Goal: Book appointment/travel/reservation

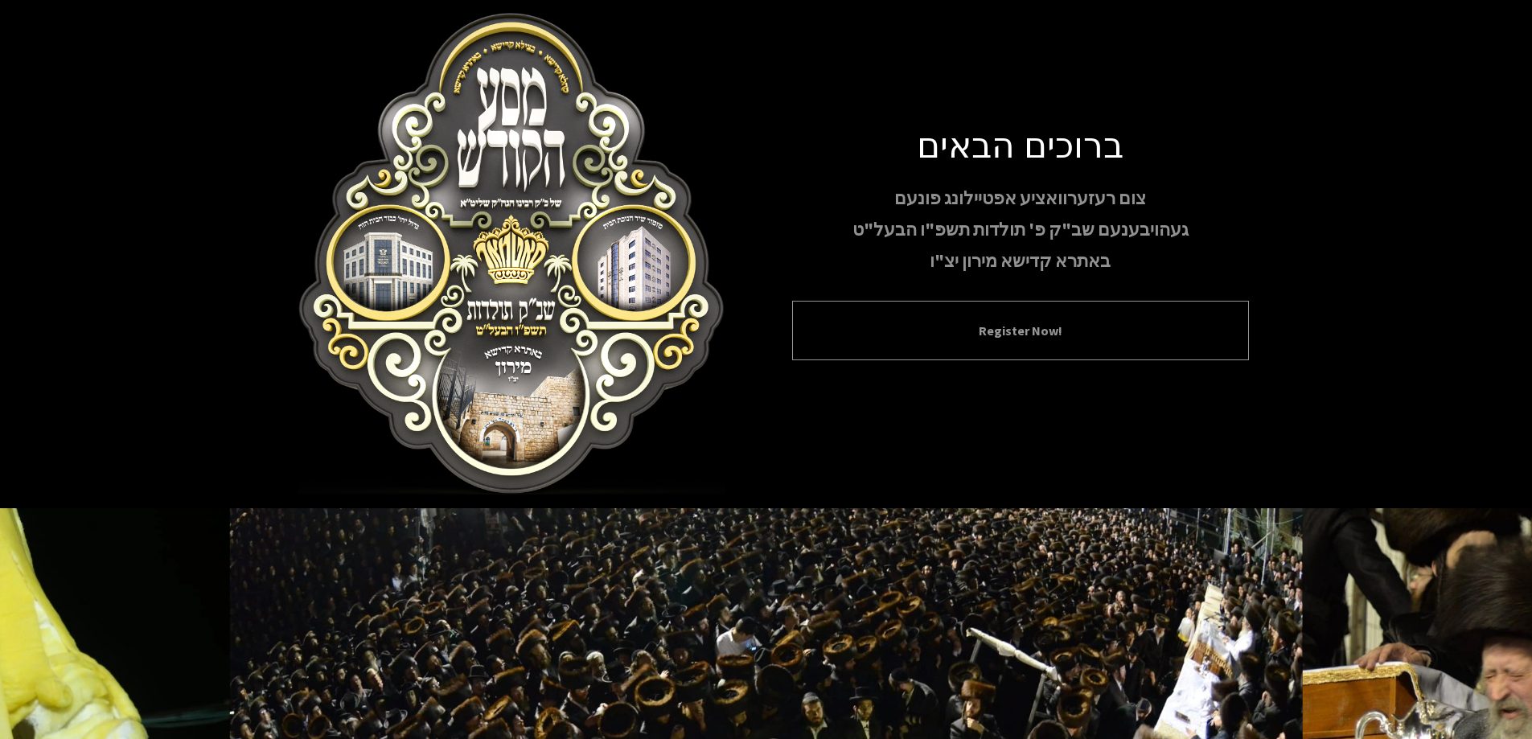
click at [944, 340] on button "Register Now!" at bounding box center [1020, 330] width 417 height 19
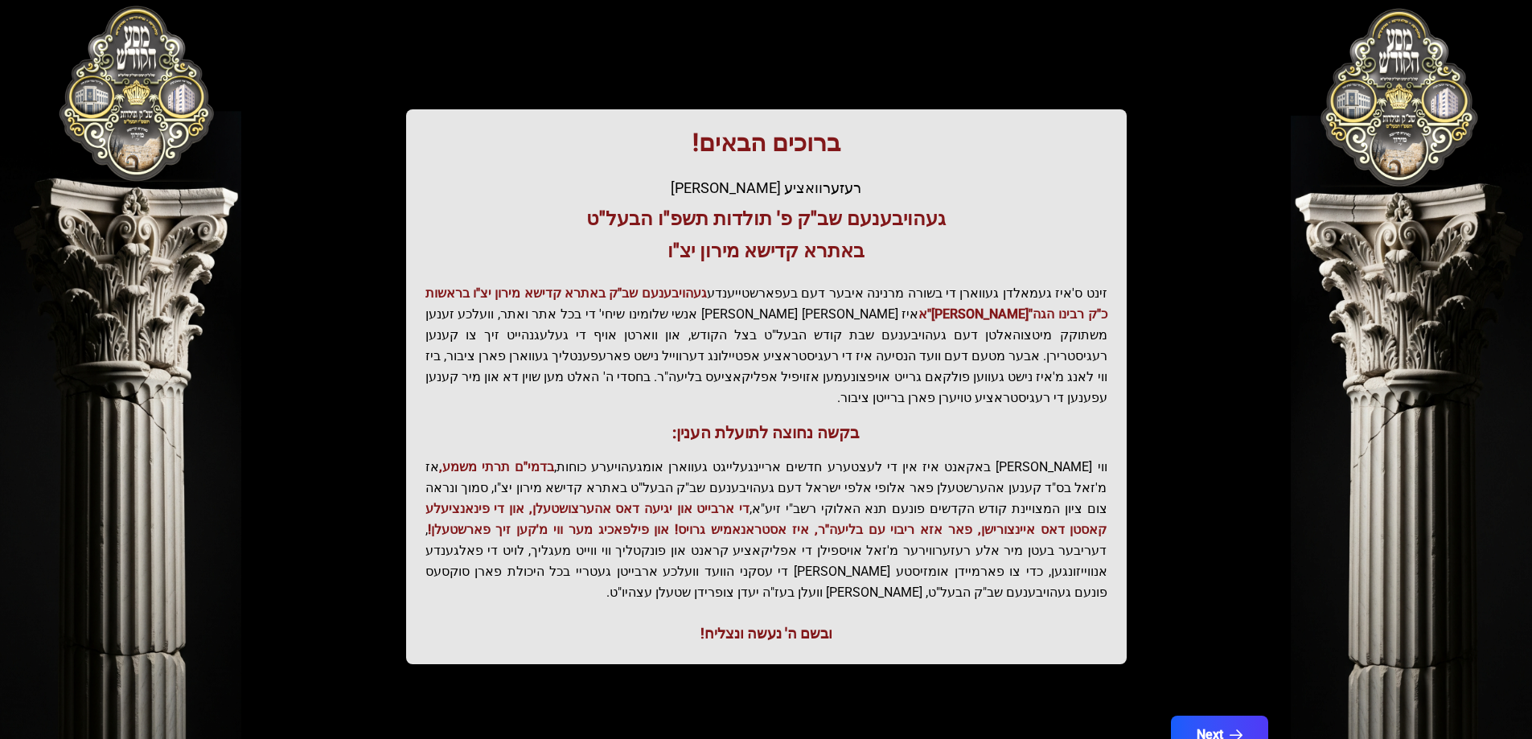
scroll to position [192, 0]
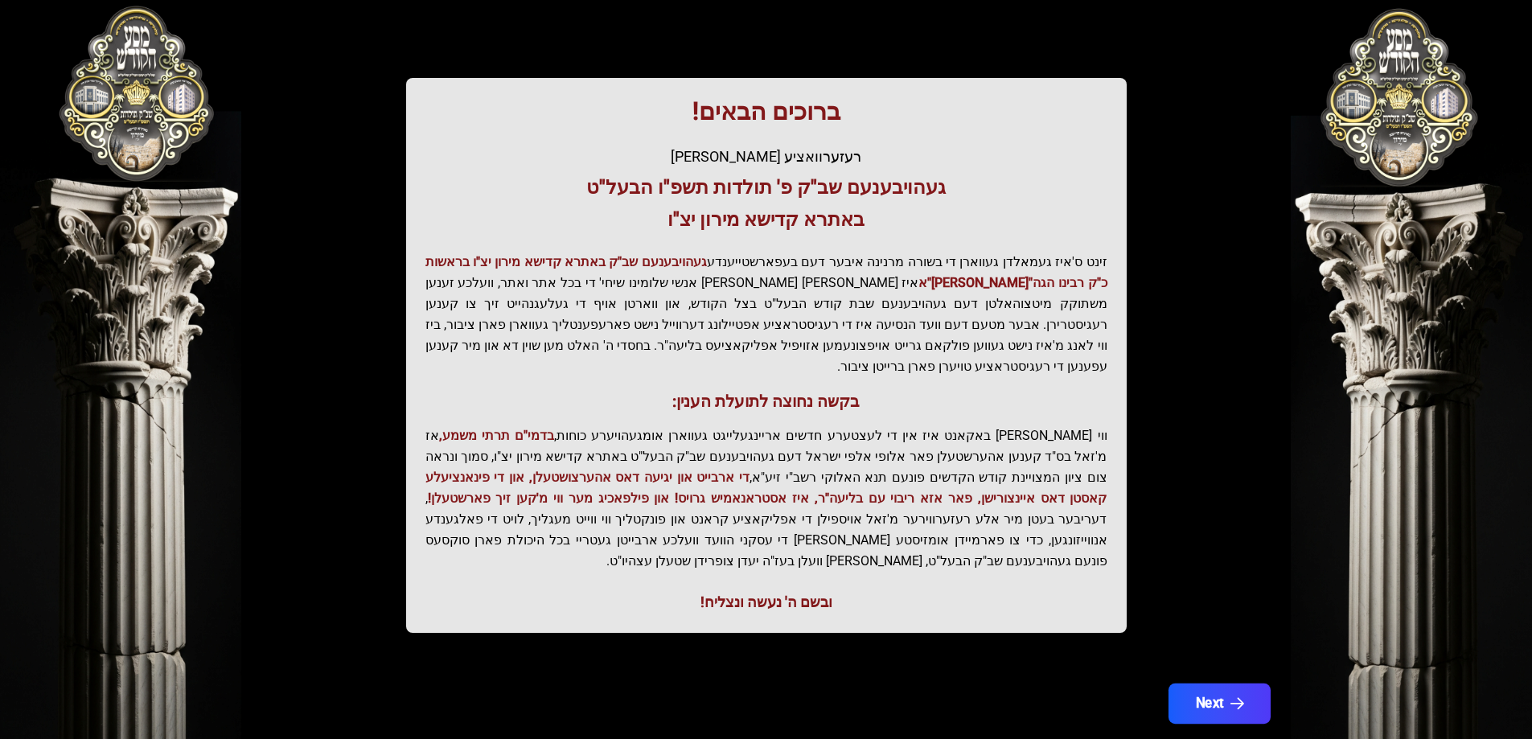
click at [1221, 684] on button "Next" at bounding box center [1219, 704] width 102 height 40
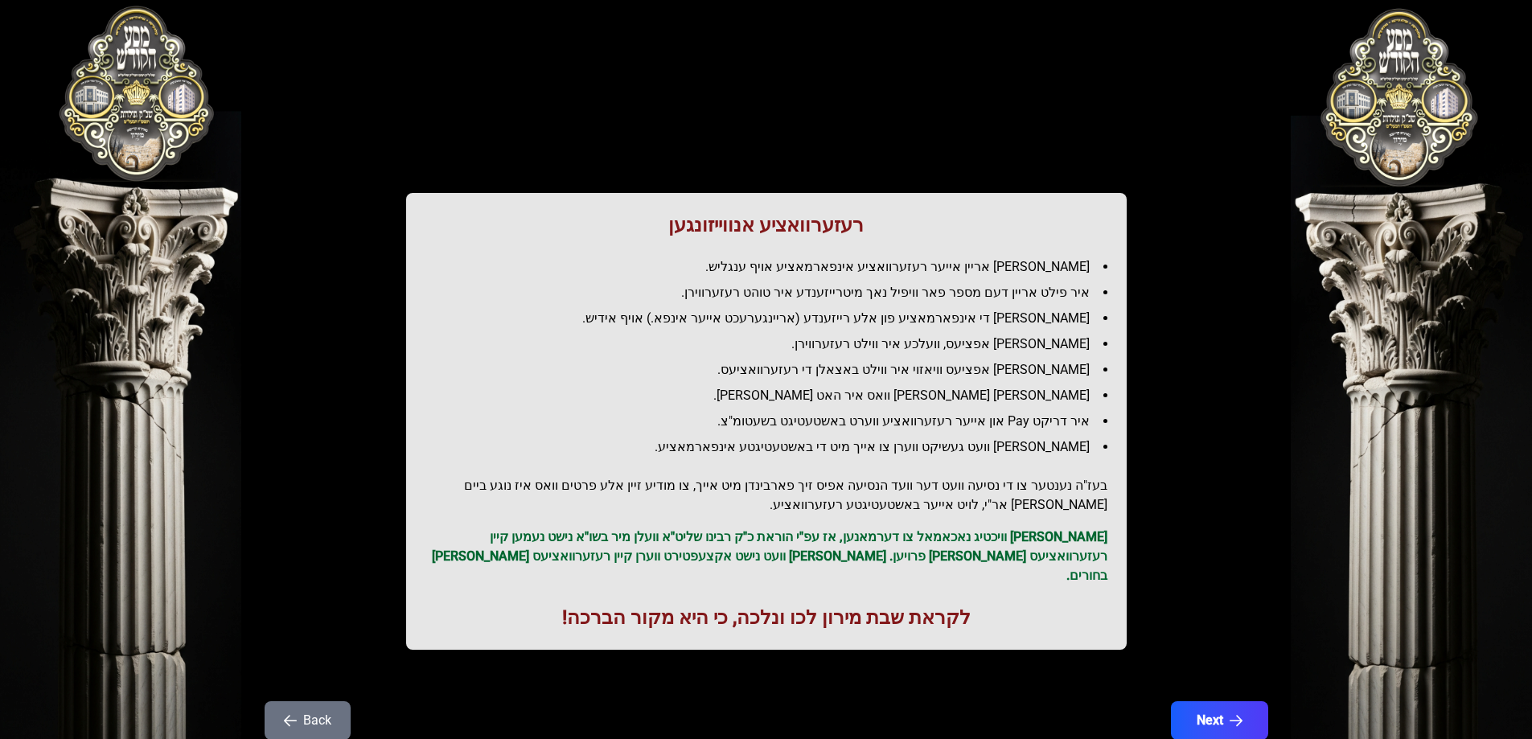
scroll to position [39, 0]
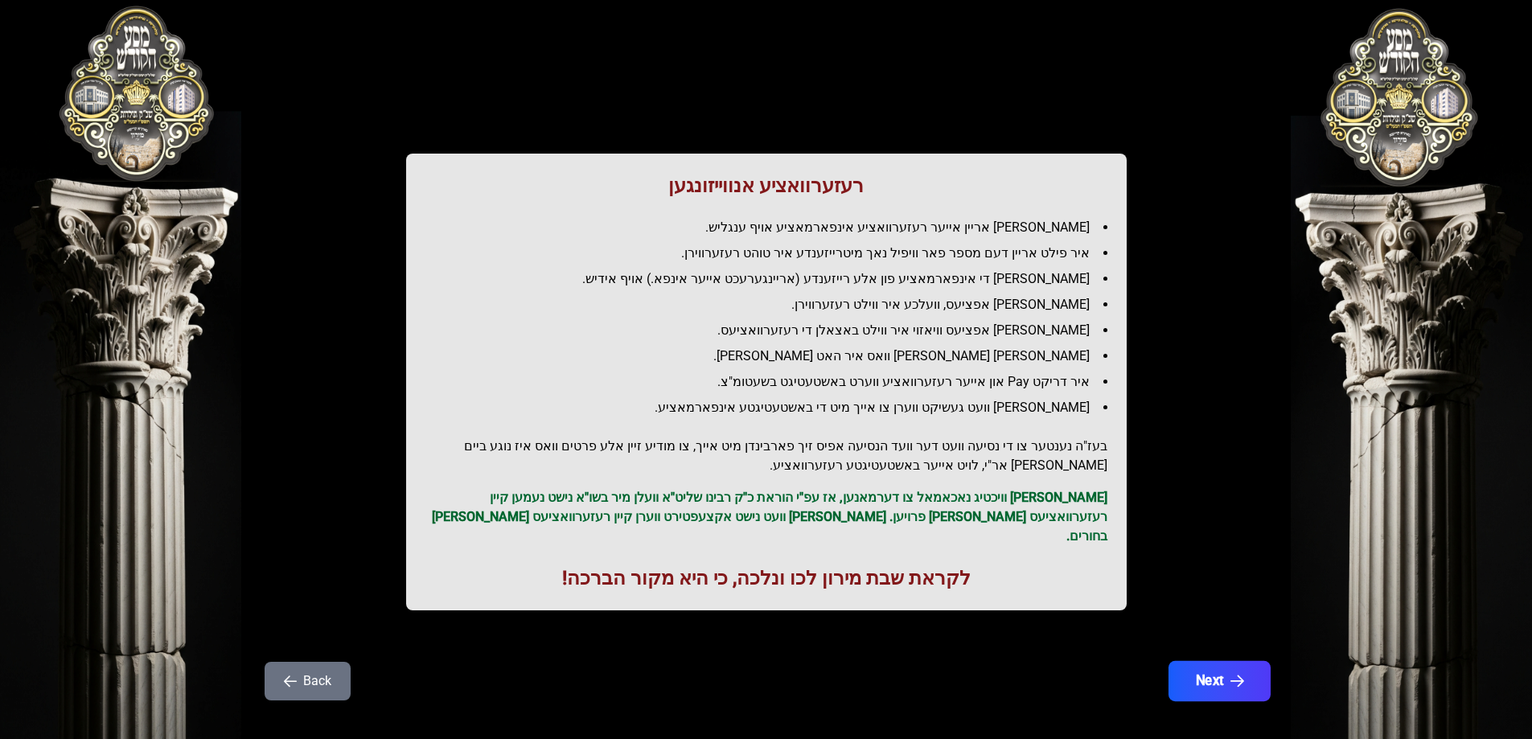
click at [1227, 672] on button "Next" at bounding box center [1219, 681] width 102 height 40
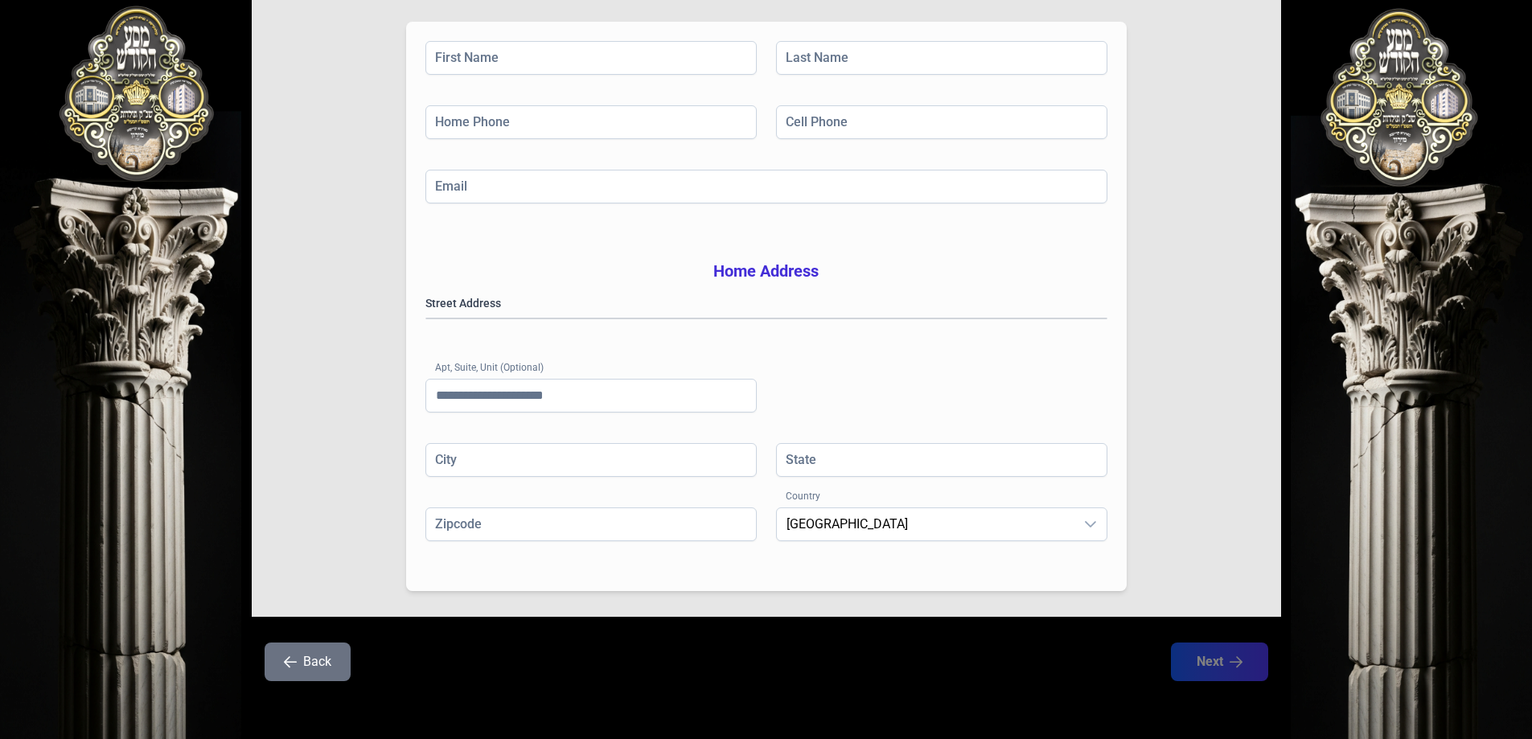
scroll to position [0, 0]
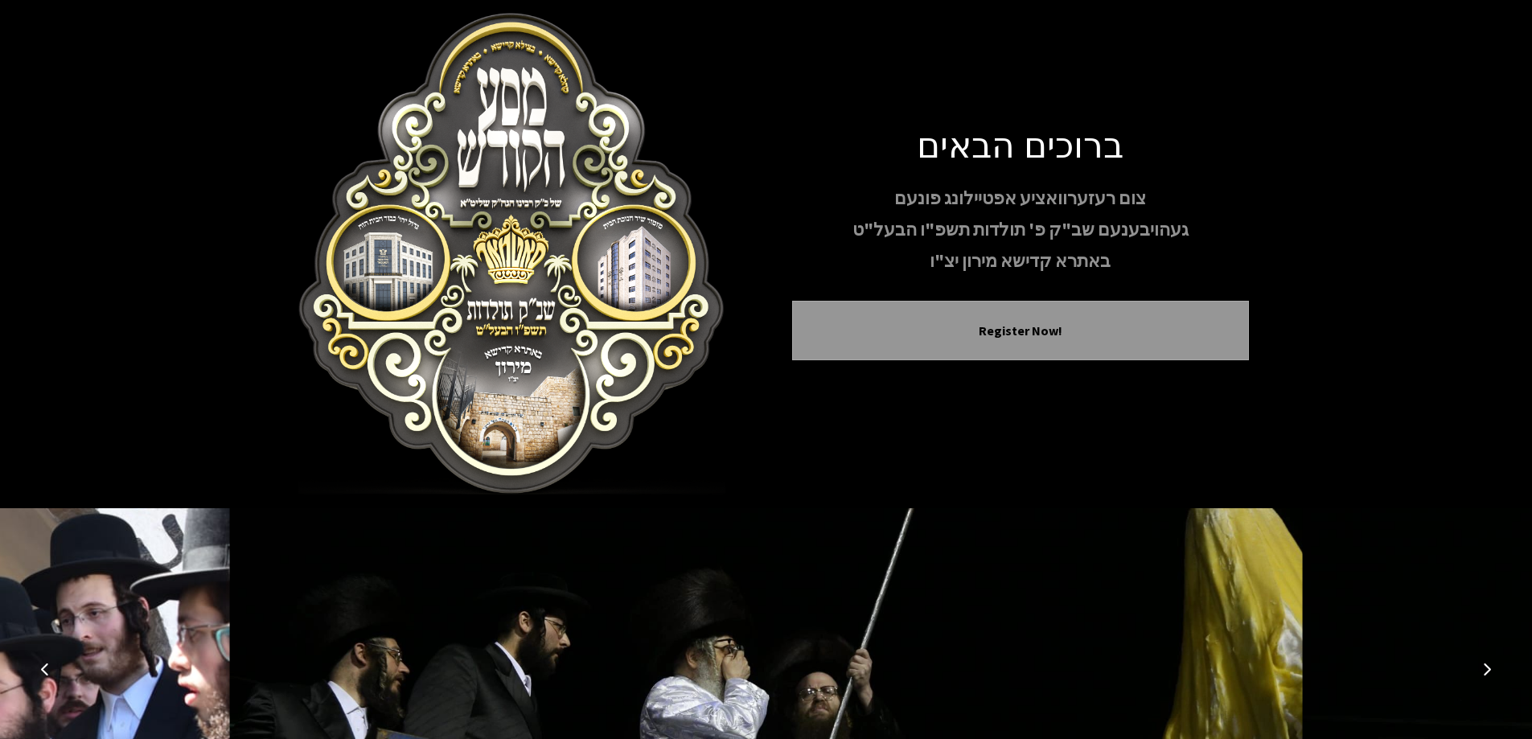
scroll to position [159, 0]
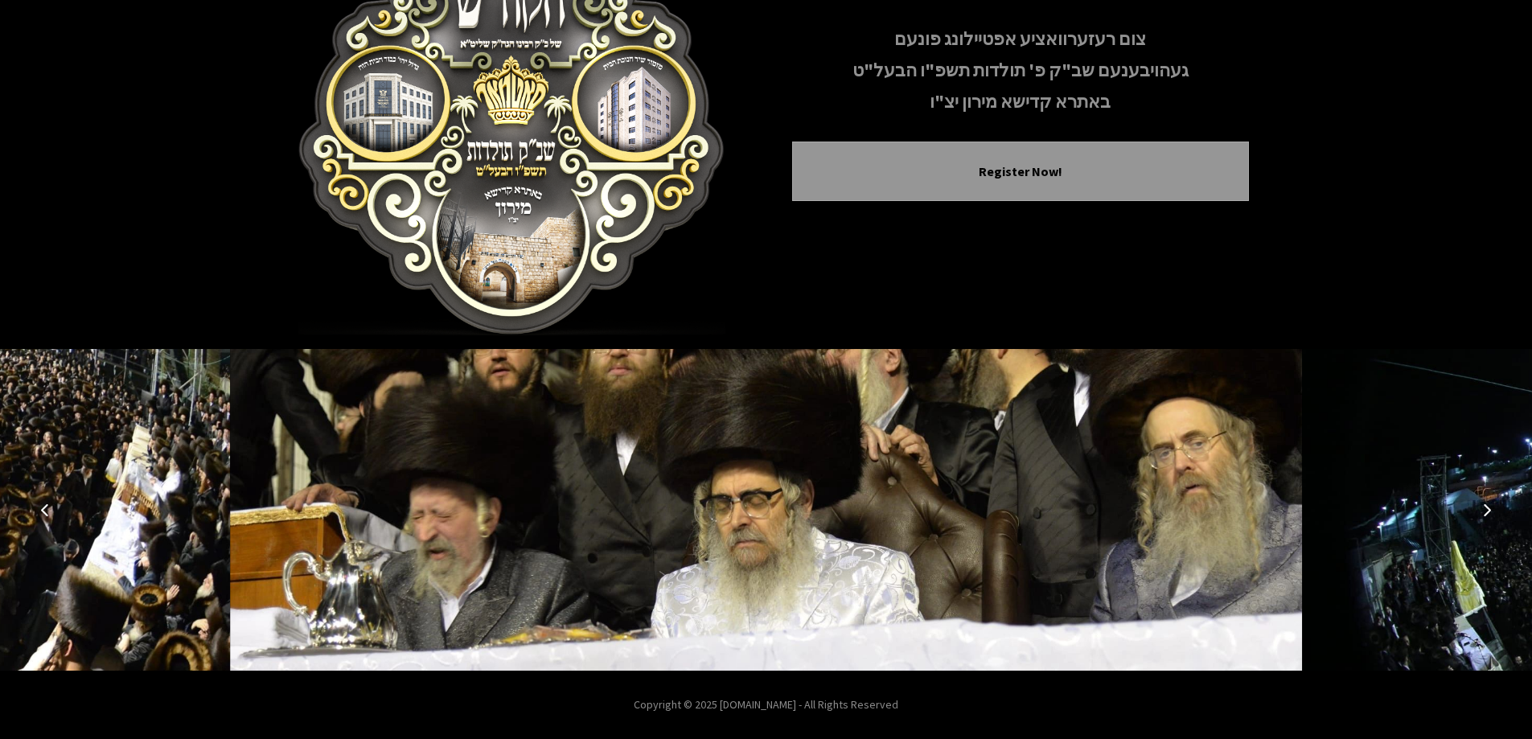
click at [864, 572] on img at bounding box center [766, 510] width 1073 height 322
click at [927, 532] on img at bounding box center [766, 510] width 1073 height 322
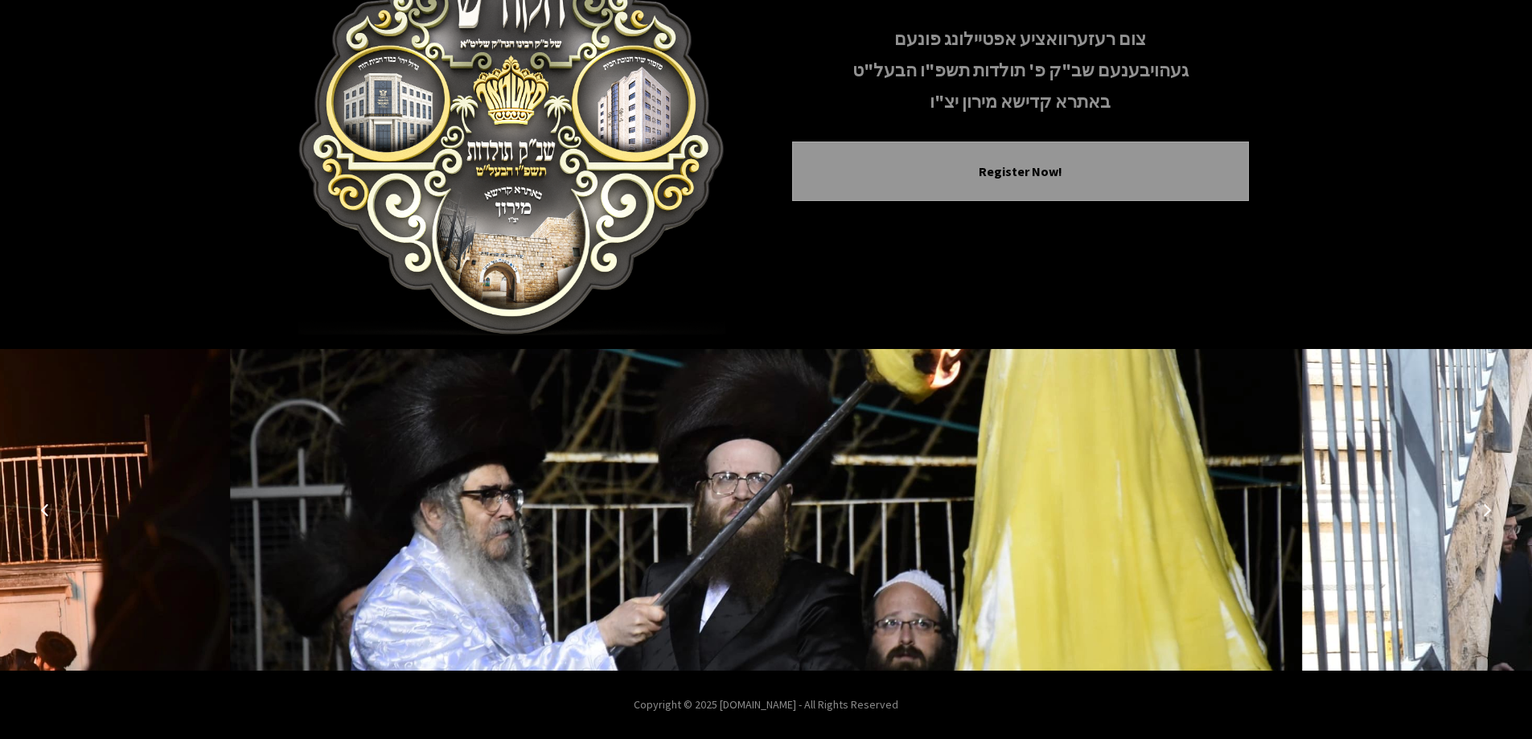
click at [920, 533] on img at bounding box center [766, 510] width 1073 height 322
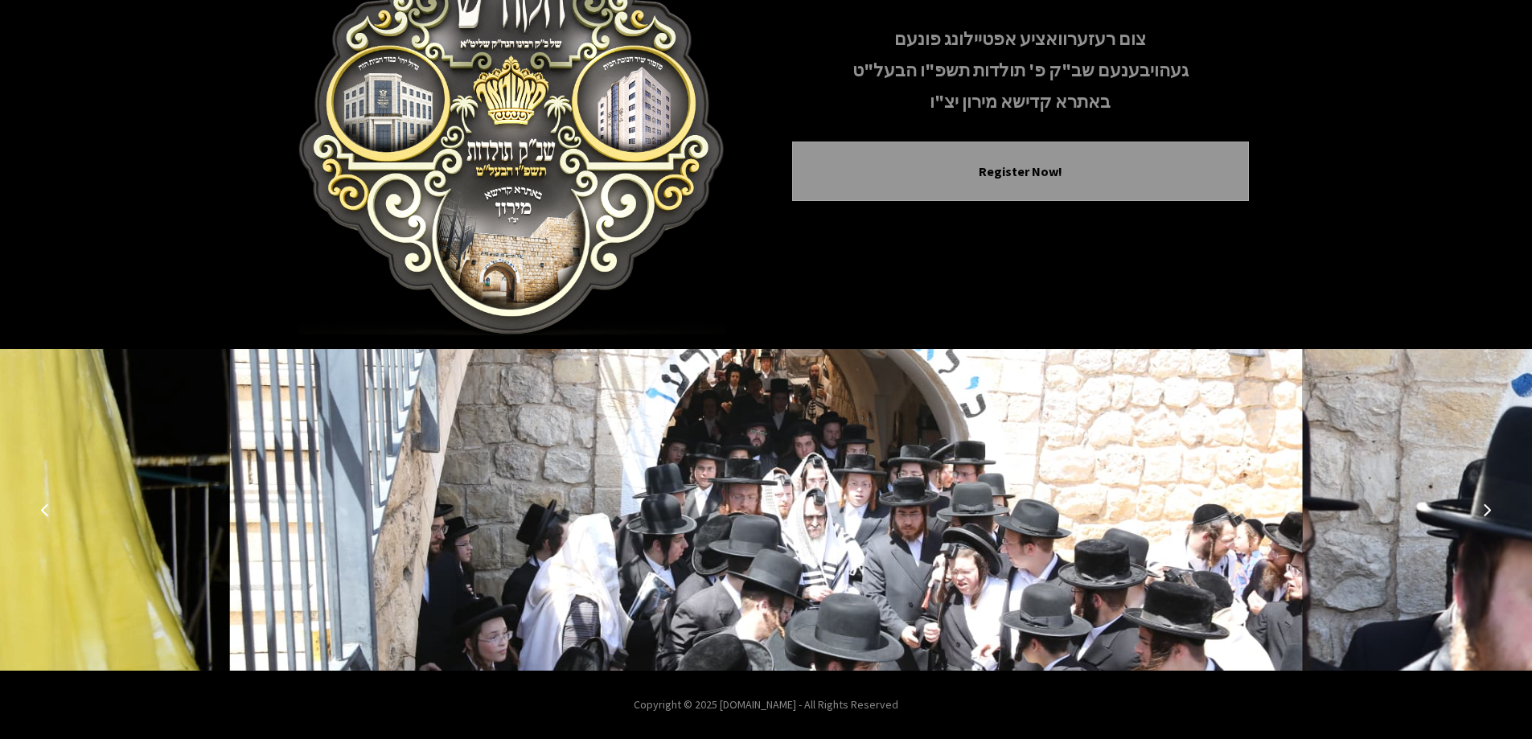
click at [921, 533] on img at bounding box center [766, 510] width 1073 height 322
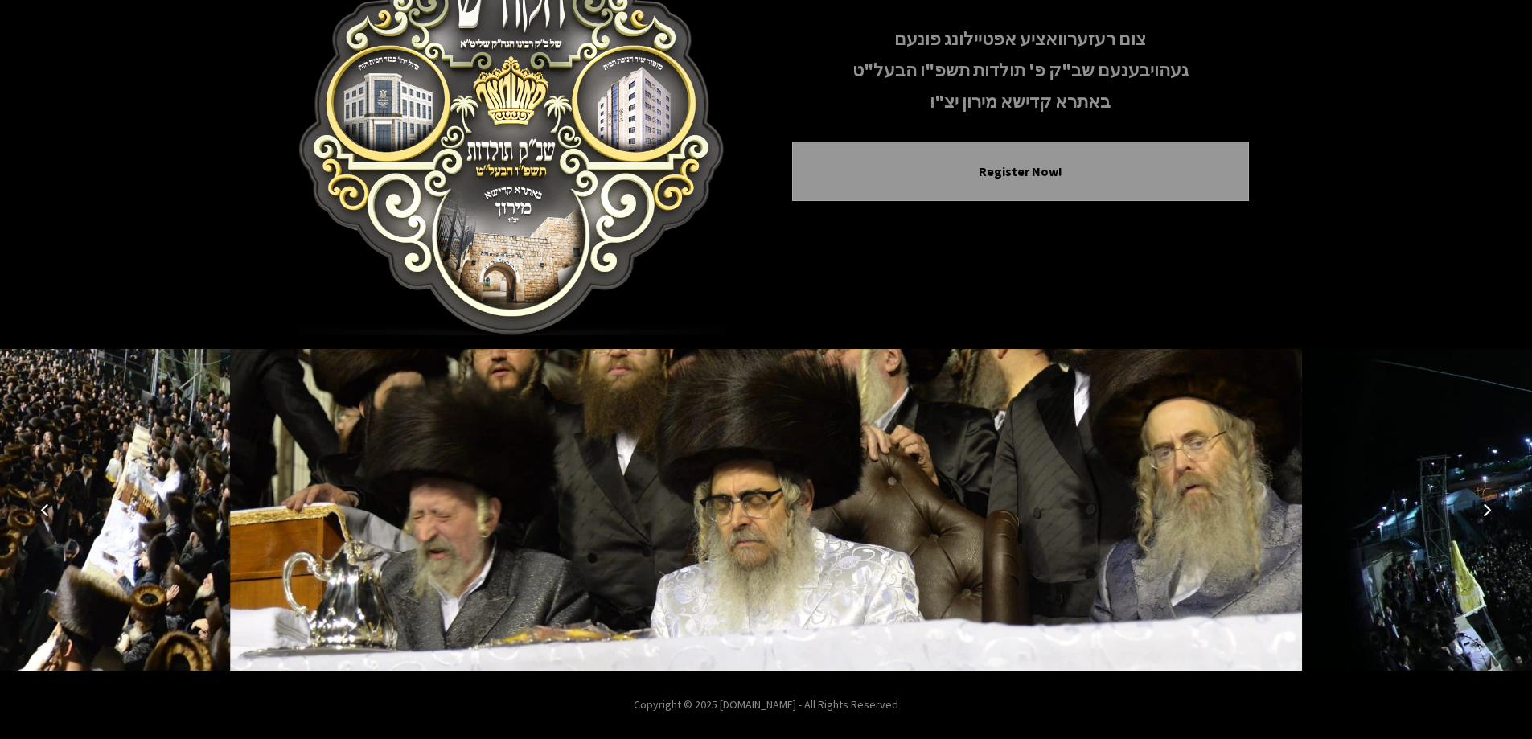
click at [1479, 512] on button "Next image" at bounding box center [1487, 510] width 39 height 39
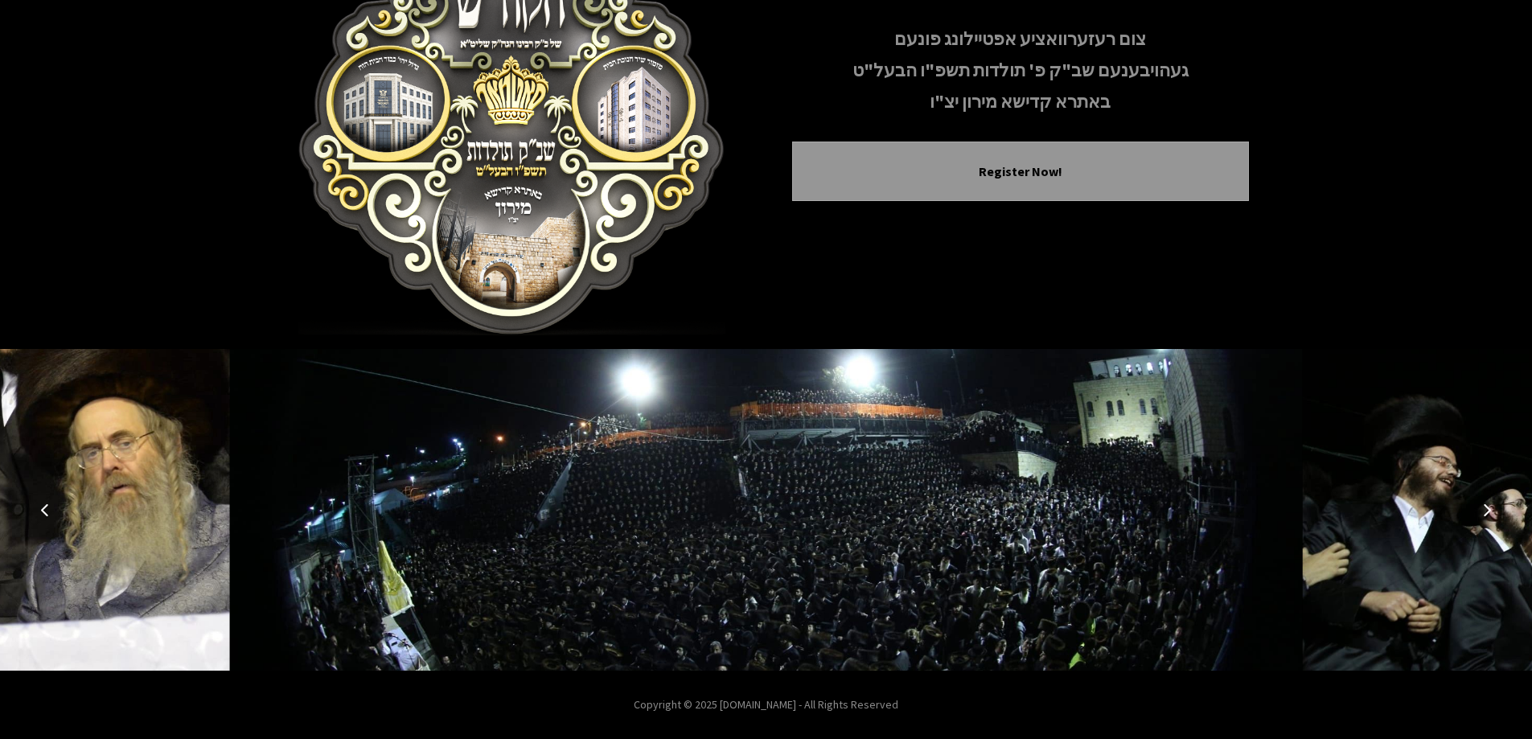
click at [1479, 512] on button "Next image" at bounding box center [1487, 510] width 39 height 39
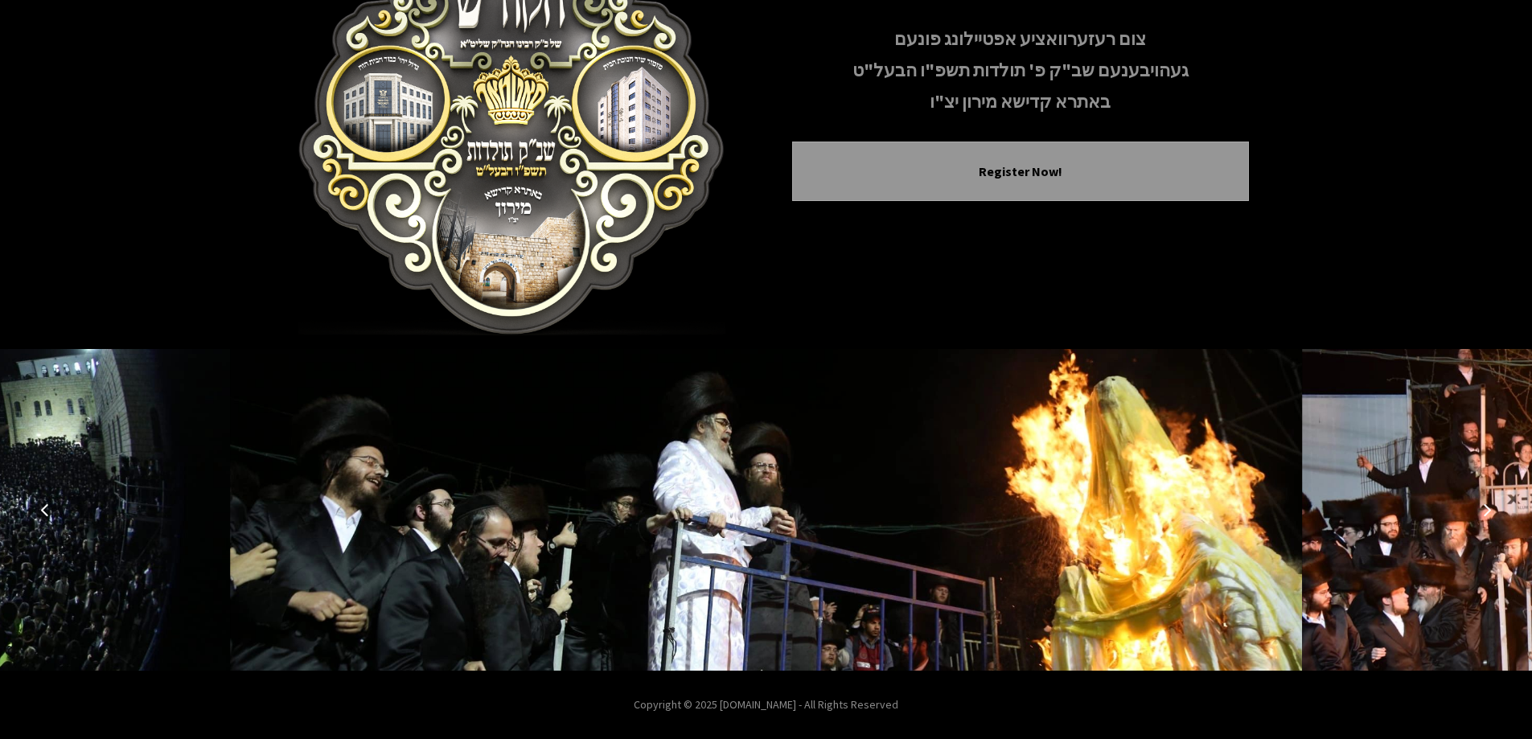
click at [1479, 512] on button "Next image" at bounding box center [1487, 510] width 39 height 39
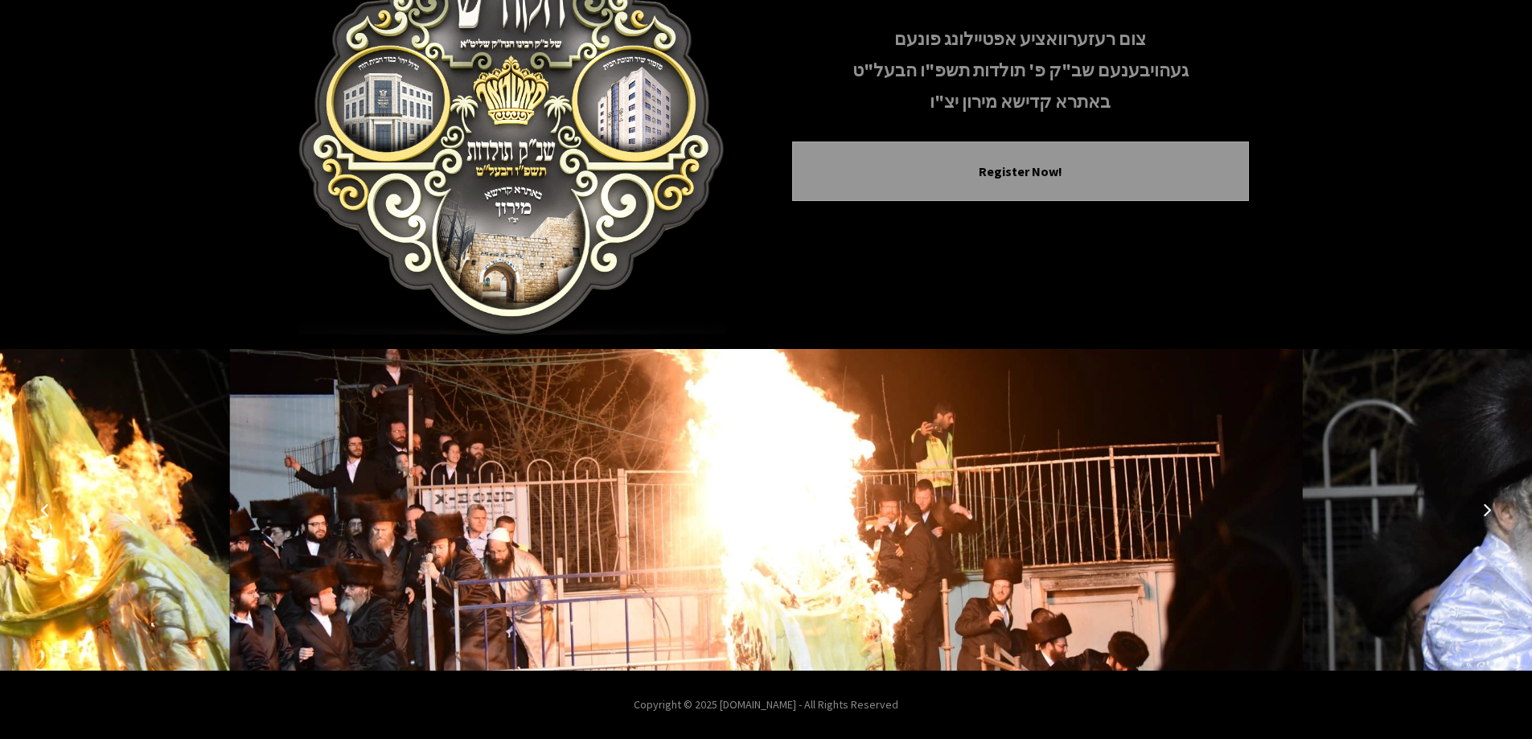
click at [979, 590] on img at bounding box center [766, 510] width 1073 height 322
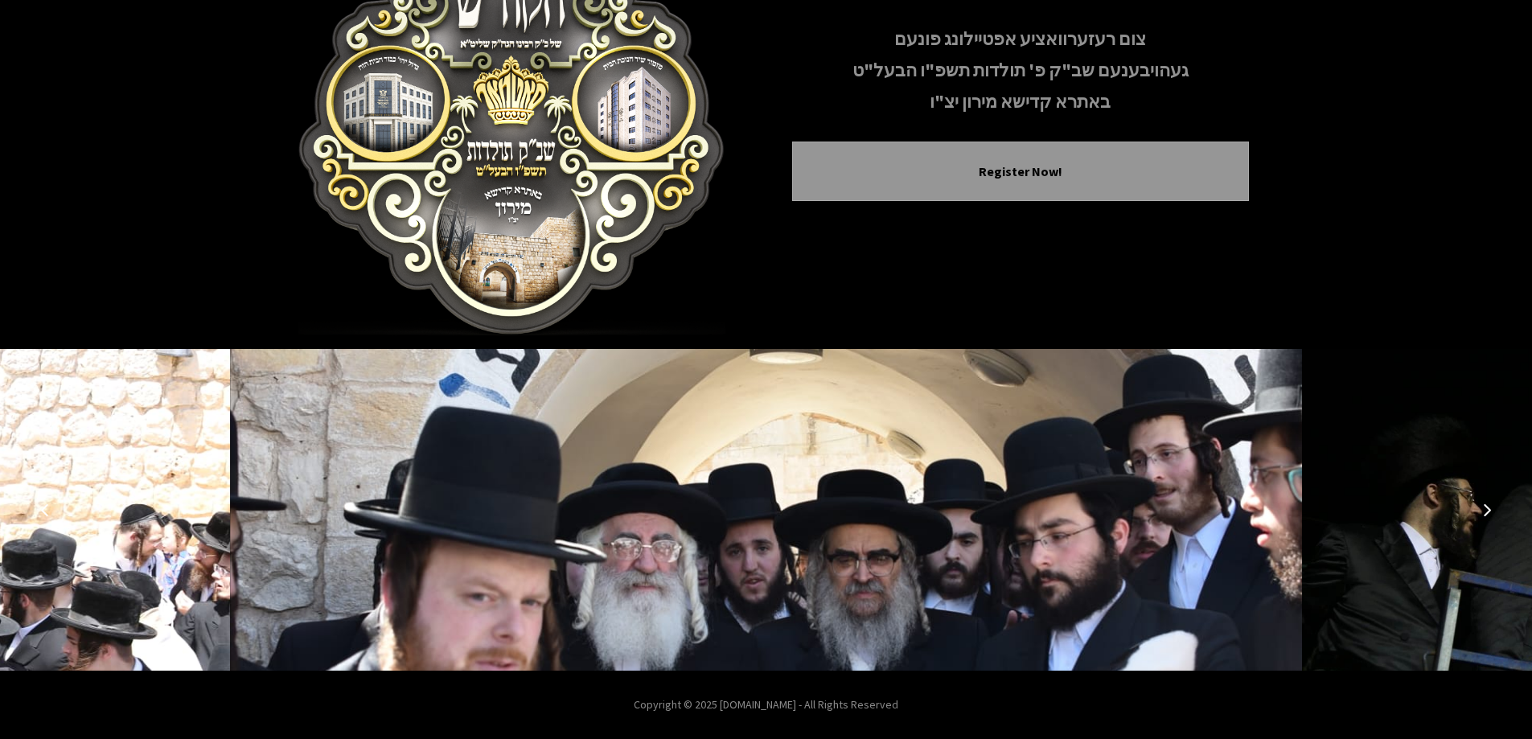
click at [50, 516] on icon "Previous image" at bounding box center [45, 510] width 13 height 13
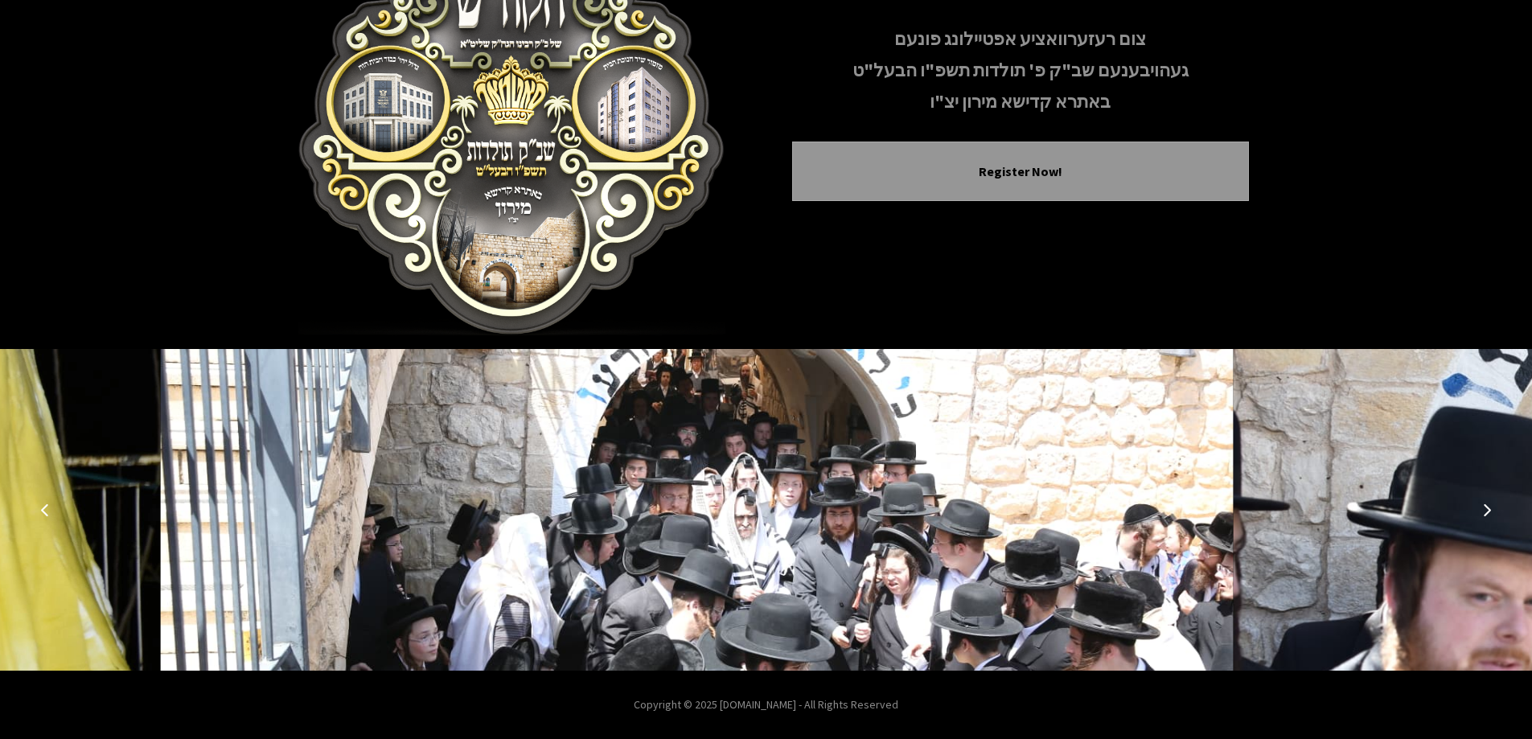
click at [50, 516] on icon "Previous image" at bounding box center [45, 510] width 13 height 13
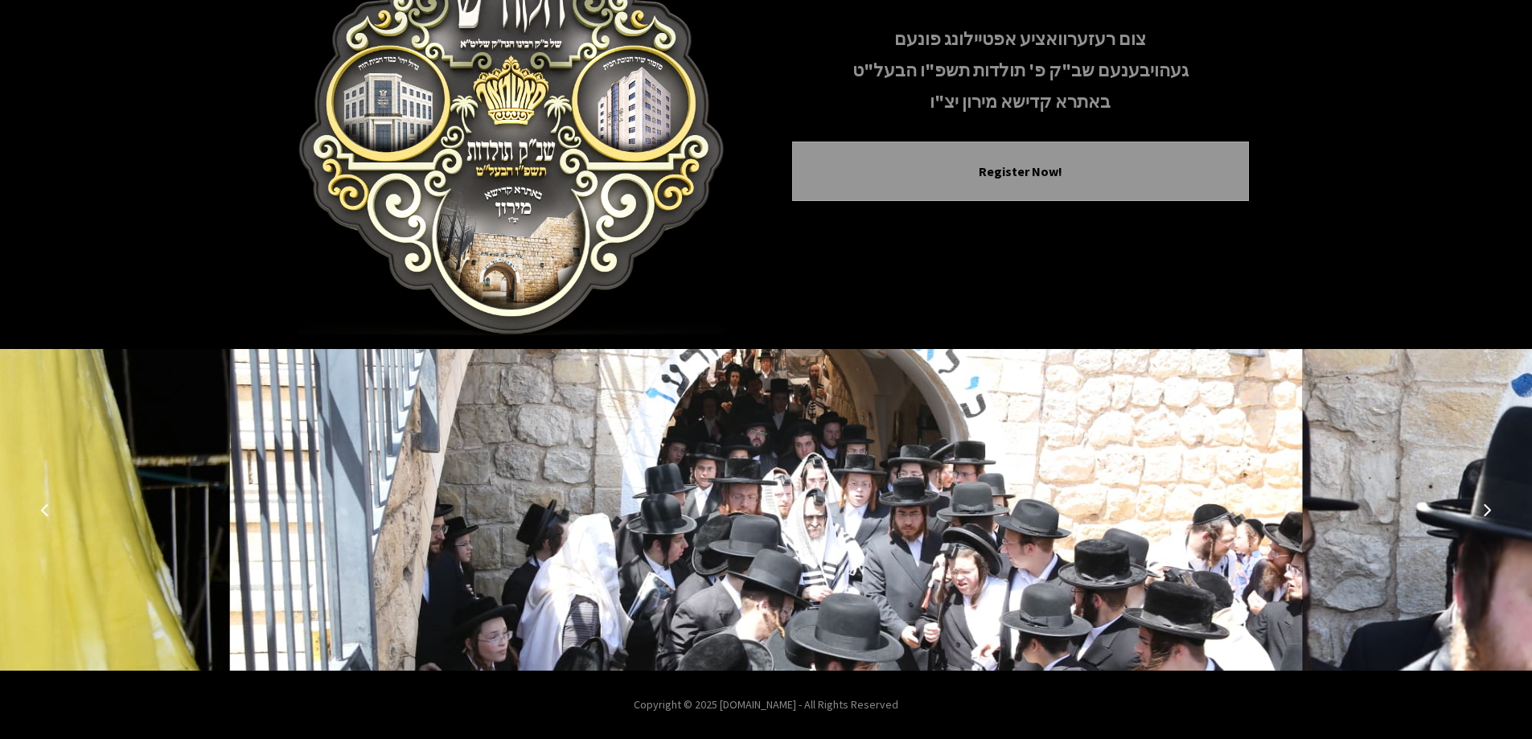
click at [44, 510] on icon "Previous image" at bounding box center [45, 510] width 13 height 13
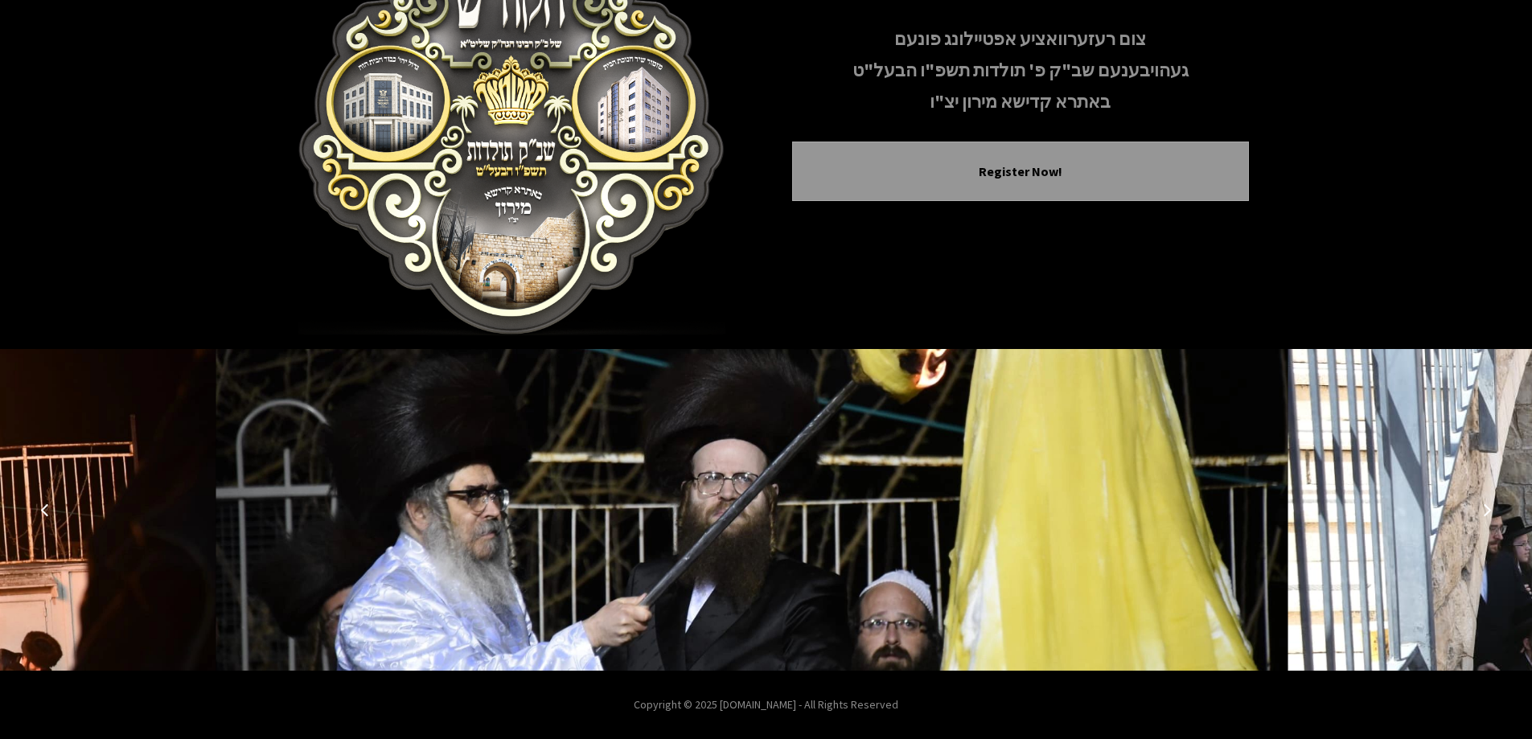
click at [44, 510] on icon "Previous image" at bounding box center [45, 510] width 13 height 13
